Goal: Task Accomplishment & Management: Use online tool/utility

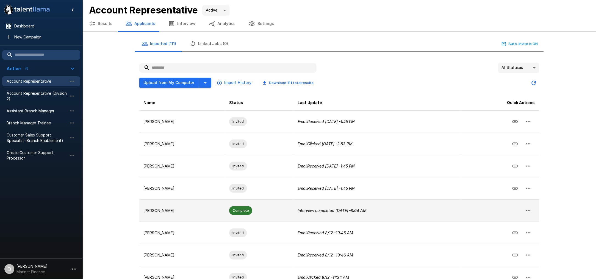
click at [220, 212] on p "[PERSON_NAME]" at bounding box center [182, 210] width 77 height 5
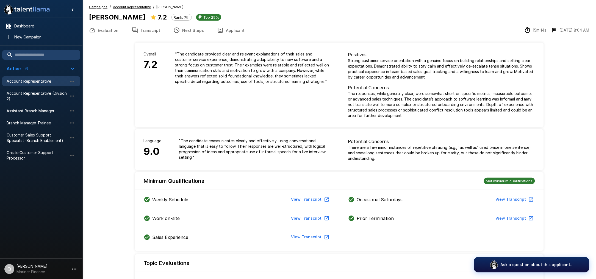
click at [226, 30] on button "Applicant" at bounding box center [231, 30] width 41 height 15
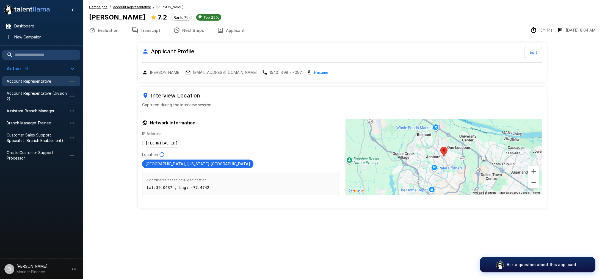
click at [102, 27] on button "Evaluation" at bounding box center [103, 30] width 43 height 15
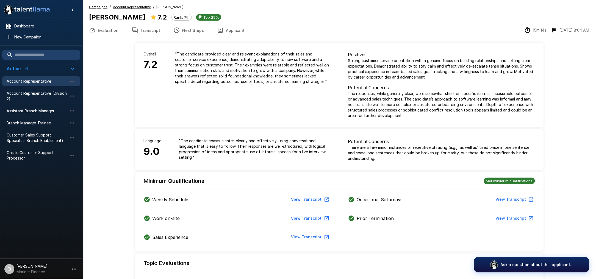
drag, startPoint x: 190, startPoint y: 90, endPoint x: 330, endPoint y: 77, distance: 140.8
click at [330, 77] on p "" The candidate provided clear and relevant explanations of their sales and cus…" at bounding box center [252, 67] width 155 height 33
click at [407, 176] on div "Minimum Qualifications Met minimum qualifications" at bounding box center [339, 178] width 409 height 13
click at [150, 28] on button "Transcript" at bounding box center [146, 30] width 42 height 15
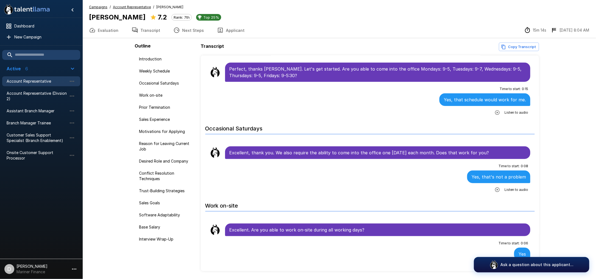
scroll to position [110, 0]
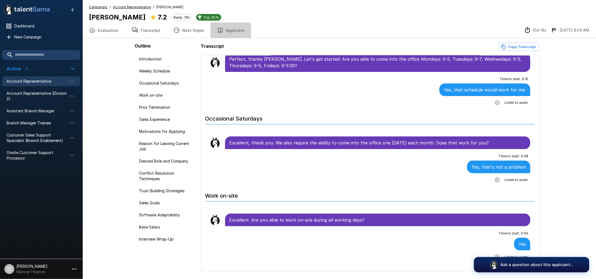
click at [226, 32] on button "Applicant" at bounding box center [231, 30] width 41 height 15
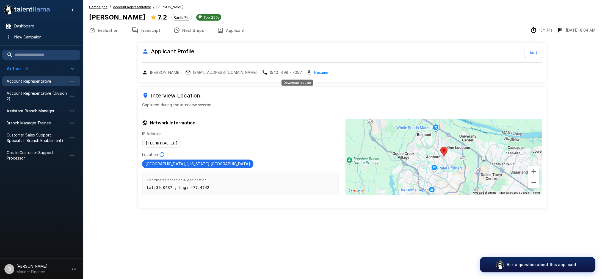
click at [314, 71] on link "Resume" at bounding box center [321, 72] width 14 height 6
click at [95, 30] on icon "button" at bounding box center [92, 30] width 5 height 4
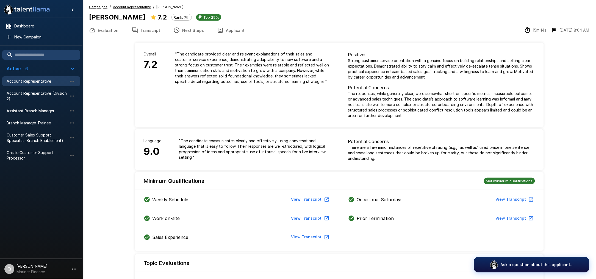
click at [151, 31] on button "Transcript" at bounding box center [146, 30] width 42 height 15
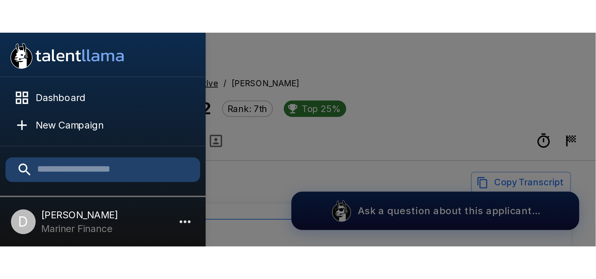
scroll to position [1356, 0]
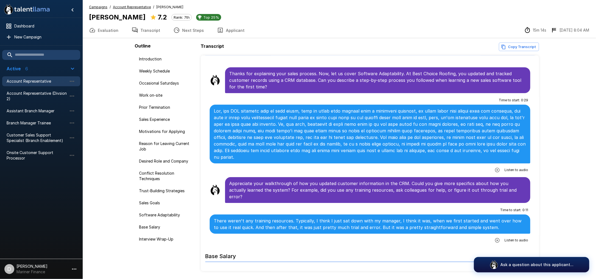
click at [28, 81] on span "Account Representative" at bounding box center [37, 81] width 60 height 5
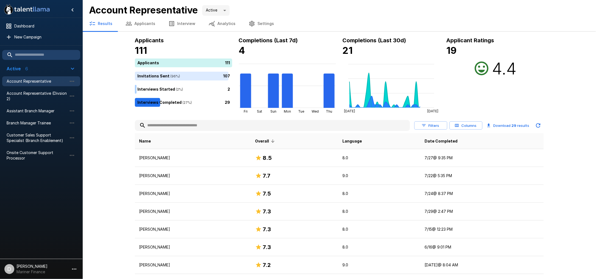
click at [137, 21] on button "Applicants" at bounding box center [140, 23] width 43 height 15
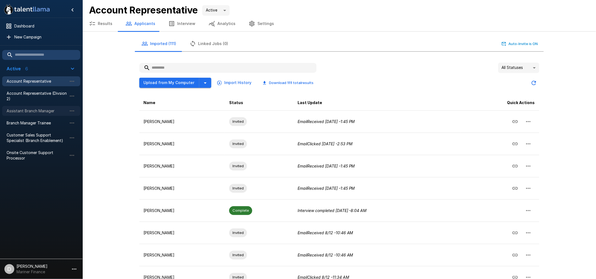
click at [29, 112] on span "Assistant Branch Manager" at bounding box center [37, 110] width 60 height 5
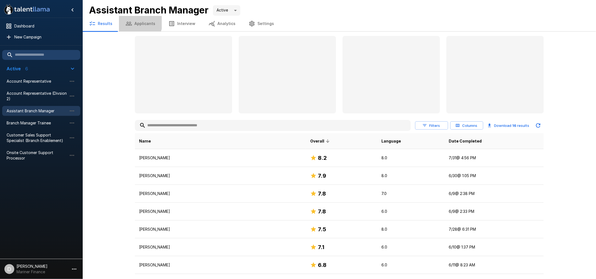
click at [138, 23] on button "Applicants" at bounding box center [140, 23] width 43 height 15
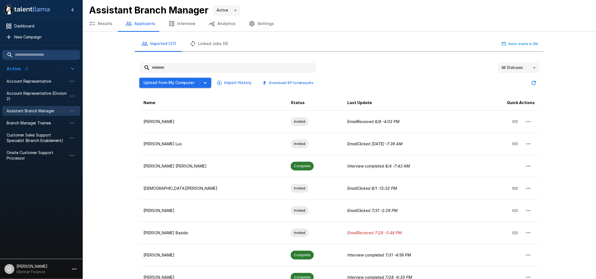
click at [385, 58] on div "All Statuses ** Upload from My Computer Import History Download 37 total result…" at bounding box center [339, 207] width 409 height 298
click at [31, 81] on span "Account Representative" at bounding box center [37, 81] width 60 height 5
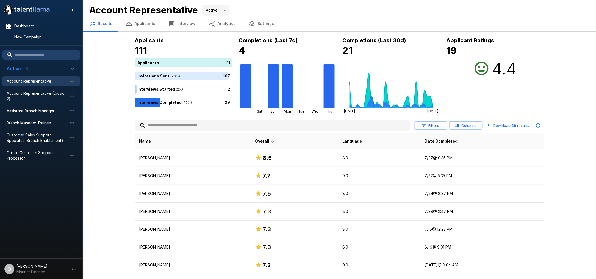
click at [147, 24] on button "Applicants" at bounding box center [140, 23] width 43 height 15
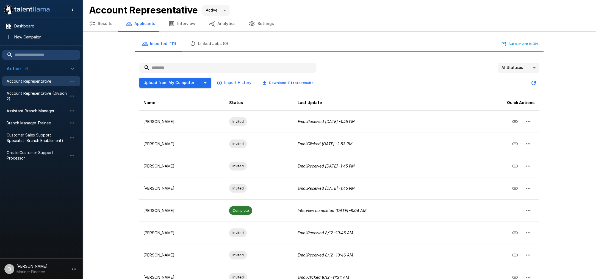
click at [291, 81] on button "Download 111 total results" at bounding box center [288, 83] width 60 height 9
click at [73, 269] on icon "button" at bounding box center [74, 269] width 4 height 1
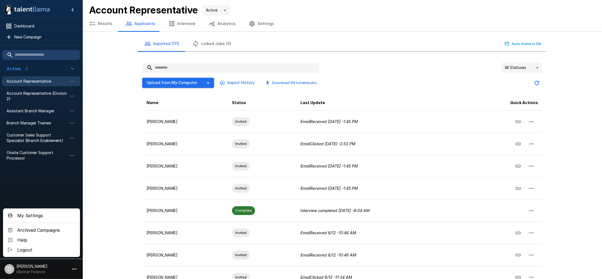
click at [50, 214] on span "My Settings" at bounding box center [46, 215] width 58 height 7
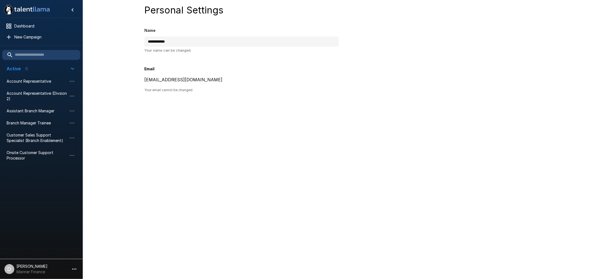
click at [73, 268] on icon "button" at bounding box center [74, 269] width 7 height 7
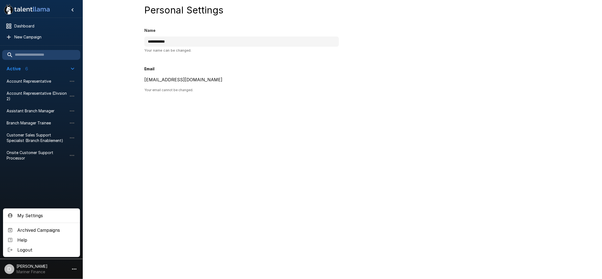
click at [150, 202] on div at bounding box center [301, 139] width 602 height 279
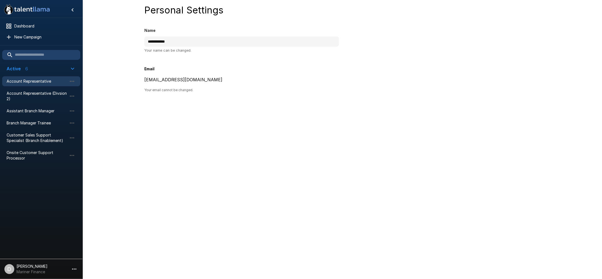
click at [32, 79] on span "Account Representative" at bounding box center [37, 81] width 60 height 5
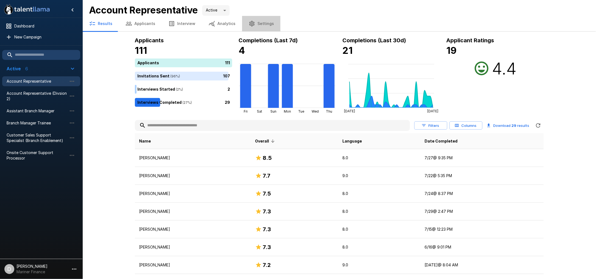
click at [263, 22] on button "Settings" at bounding box center [261, 23] width 38 height 15
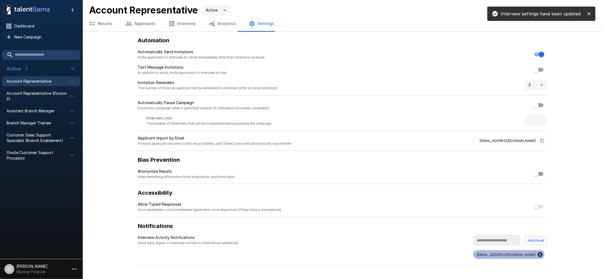
click at [402, 60] on div "Automatically Send Invitations Invite applicants to interview by email immediat…" at bounding box center [342, 54] width 409 height 11
click at [33, 108] on div "Assistant Branch Manager" at bounding box center [41, 111] width 78 height 10
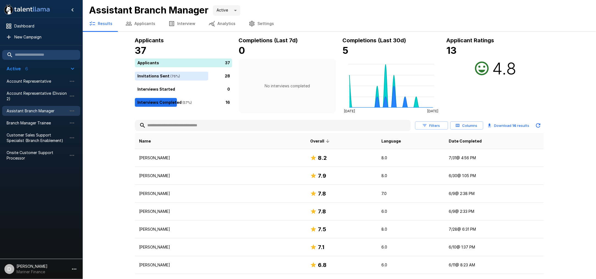
click at [263, 24] on button "Settings" at bounding box center [261, 23] width 38 height 15
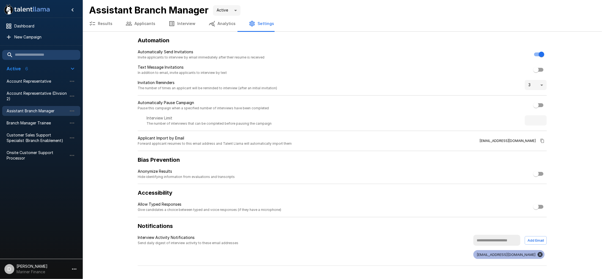
click at [362, 78] on div "Automation Automatically Send Invitations Invite applicants to interview by ema…" at bounding box center [342, 151] width 409 height 230
click at [36, 80] on span "Account Representative" at bounding box center [37, 81] width 60 height 5
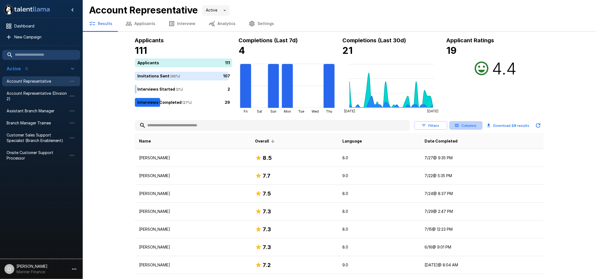
click at [464, 126] on button "Columns" at bounding box center [466, 126] width 33 height 9
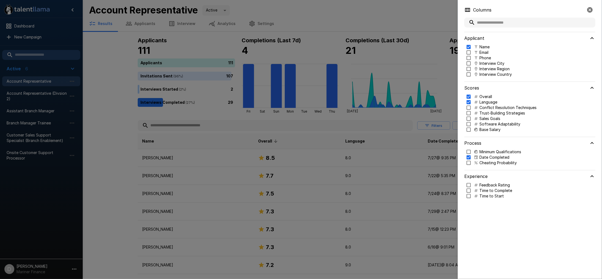
click at [263, 150] on div at bounding box center [301, 139] width 602 height 279
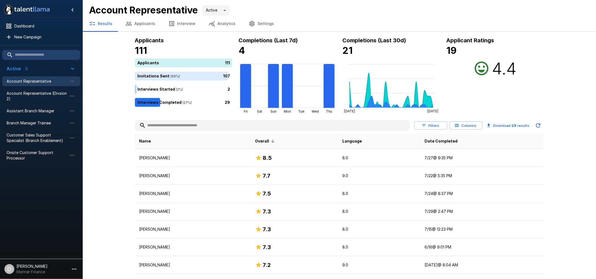
click at [460, 127] on icon "button" at bounding box center [457, 125] width 5 height 5
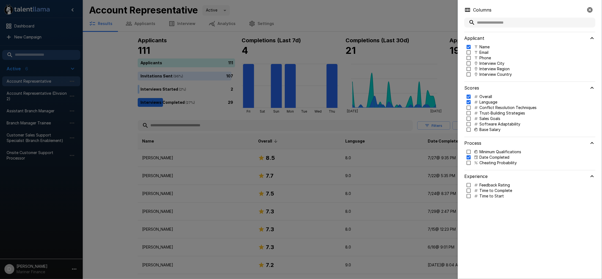
click at [253, 167] on div at bounding box center [301, 139] width 602 height 279
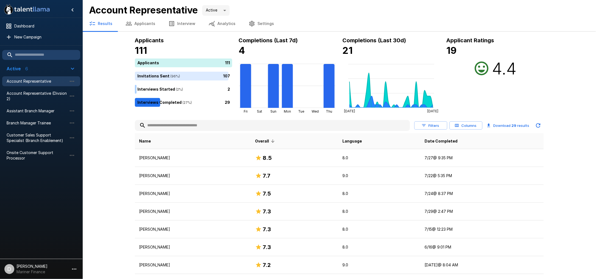
click at [468, 126] on button "Columns" at bounding box center [466, 126] width 33 height 9
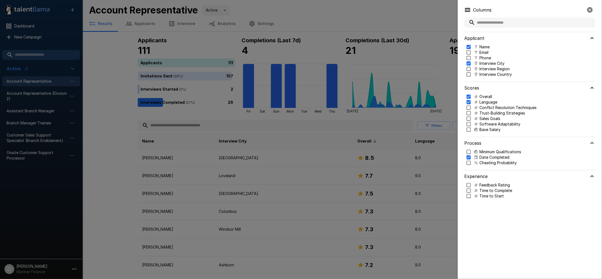
click at [313, 139] on div at bounding box center [301, 139] width 602 height 279
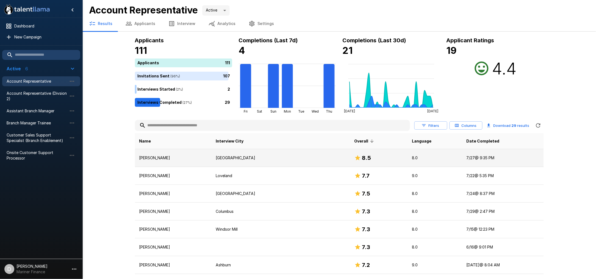
click at [286, 157] on p "[GEOGRAPHIC_DATA]" at bounding box center [281, 157] width 130 height 5
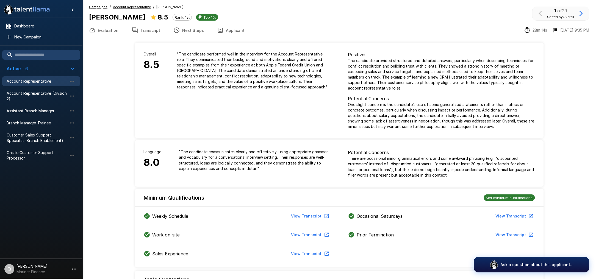
click at [198, 112] on div "Overall 8.5 " The candidate performed well in the interview for the Account Rep…" at bounding box center [237, 91] width 205 height 96
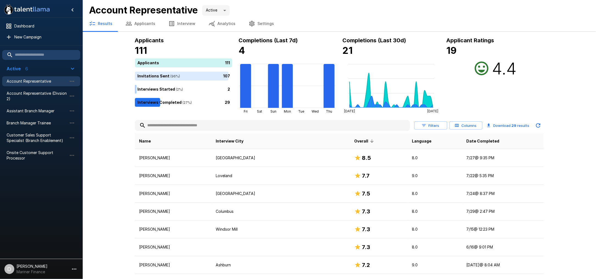
click at [468, 126] on button "Columns" at bounding box center [466, 126] width 33 height 9
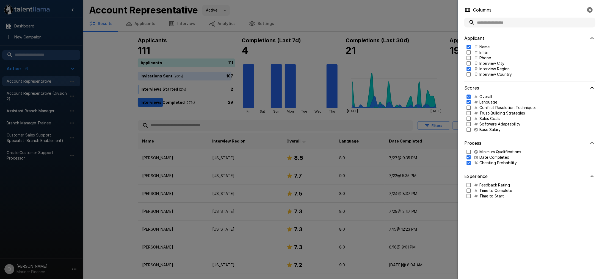
click at [327, 25] on div at bounding box center [301, 139] width 602 height 279
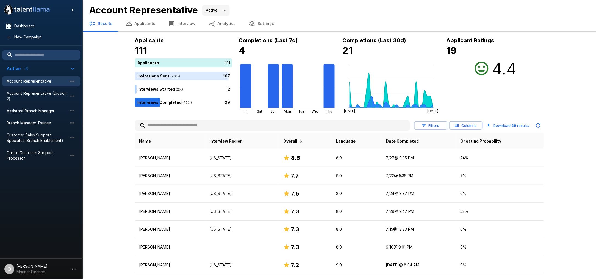
drag, startPoint x: 130, startPoint y: 23, endPoint x: 133, endPoint y: 24, distance: 3.5
click at [131, 23] on icon "button" at bounding box center [129, 23] width 7 height 7
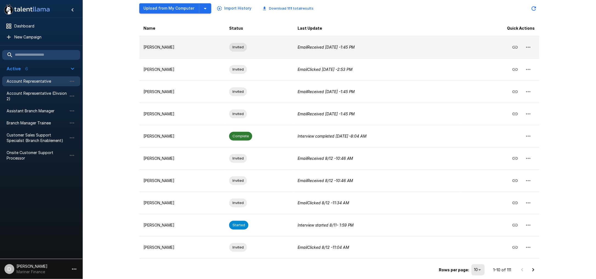
scroll to position [76, 0]
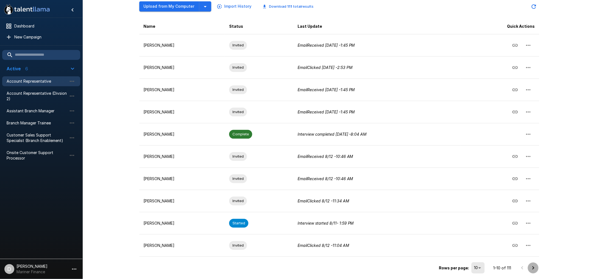
click at [533, 267] on icon "Go to next page" at bounding box center [533, 267] width 2 height 3
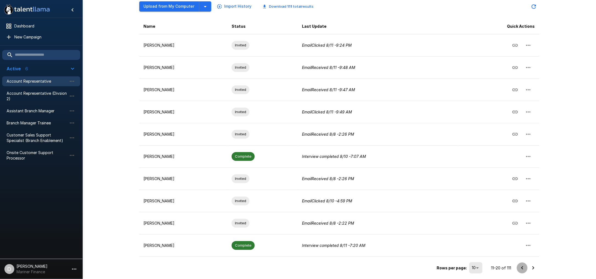
click at [521, 266] on icon "Go to previous page" at bounding box center [522, 268] width 7 height 7
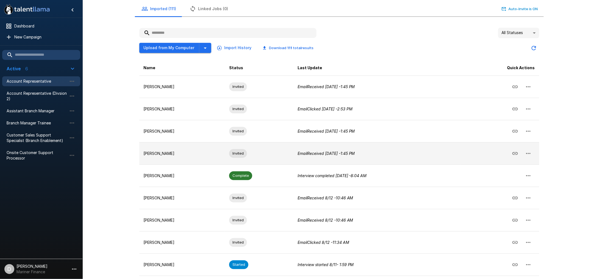
scroll to position [0, 0]
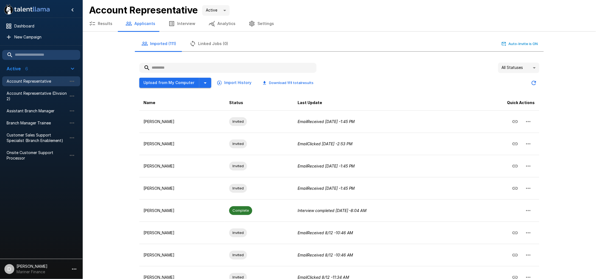
click at [111, 130] on div ".st0{fill:#FFFFFF;} .st1{fill:#76a4ed;} Dashboard New Campaign Active 6 Account…" at bounding box center [339, 178] width 514 height 356
click at [116, 128] on div ".st0{fill:#FFFFFF;} .st1{fill:#76a4ed;} Dashboard New Campaign Active 6 Account…" at bounding box center [339, 178] width 514 height 356
click at [111, 23] on button "Results" at bounding box center [100, 23] width 37 height 15
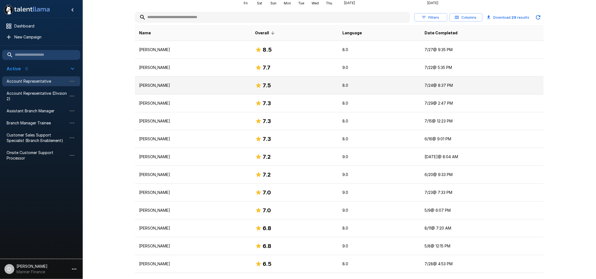
scroll to position [110, 0]
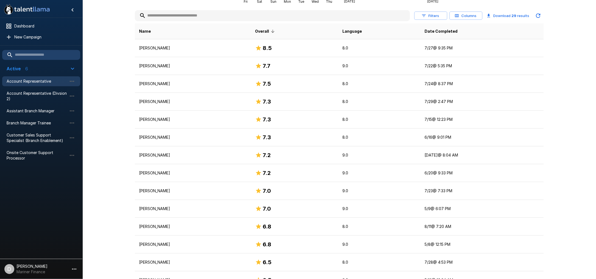
drag, startPoint x: 105, startPoint y: 79, endPoint x: 109, endPoint y: 78, distance: 4.7
click at [105, 78] on div ".st0{fill:#FFFFFF;} .st1{fill:#76a4ed;} Dashboard New Campaign Active 6 Account…" at bounding box center [339, 233] width 514 height 686
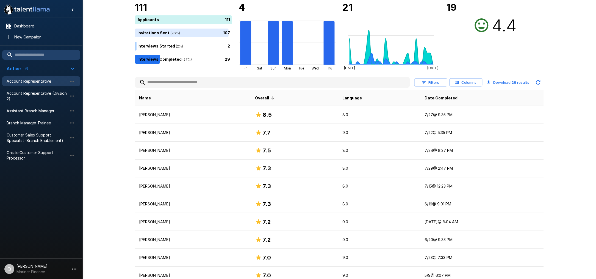
scroll to position [0, 0]
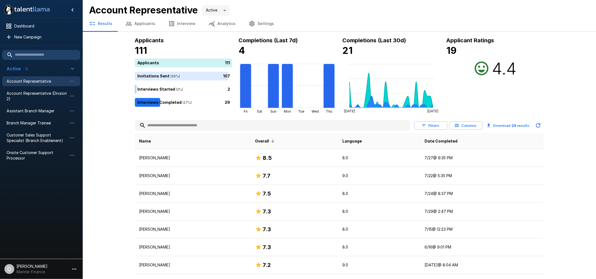
click at [126, 22] on icon "button" at bounding box center [129, 24] width 6 height 4
